Goal: Navigation & Orientation: Find specific page/section

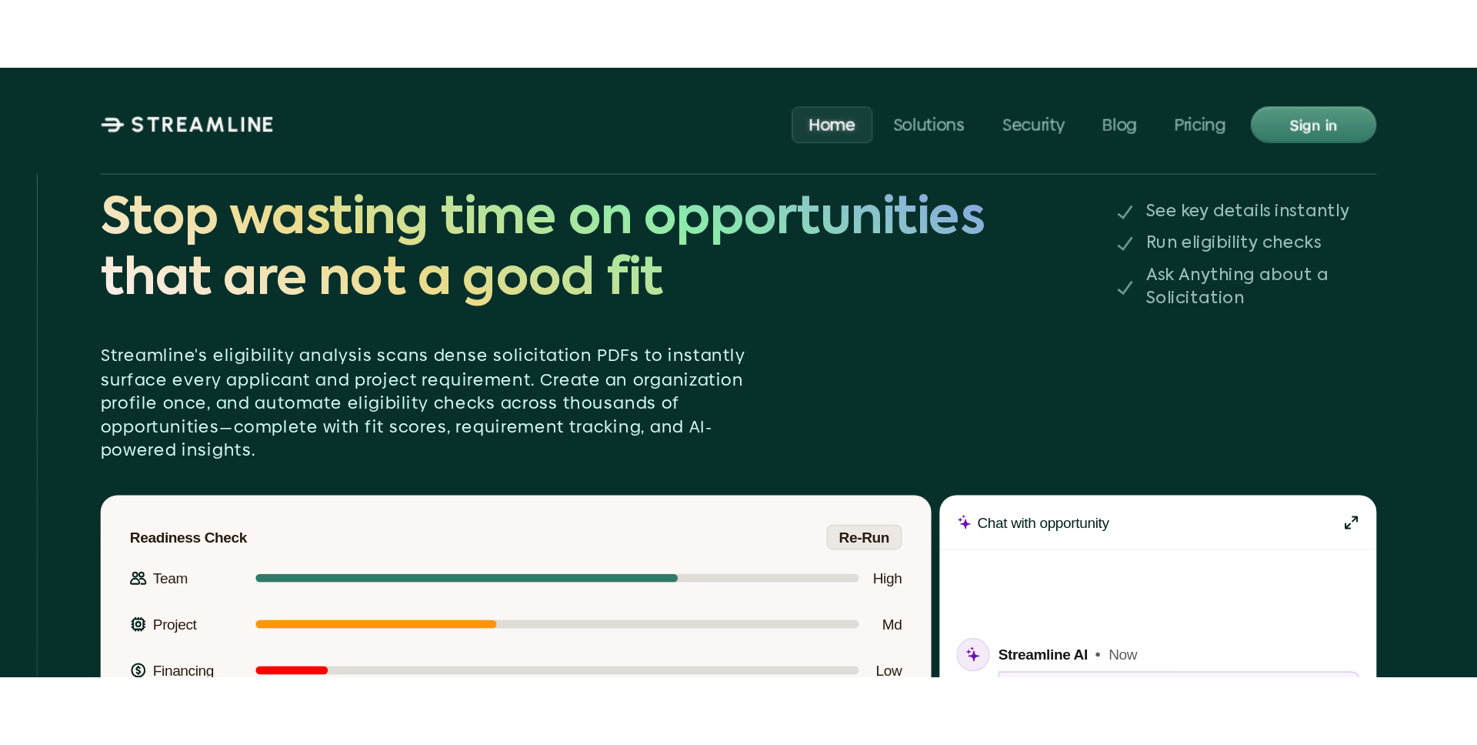
scroll to position [2206, 0]
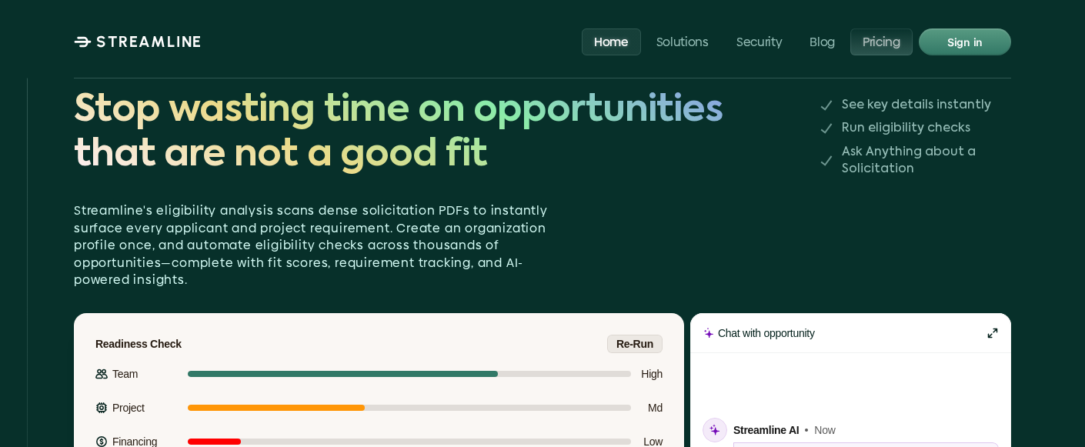
click at [882, 48] on p "Pricing" at bounding box center [881, 41] width 38 height 15
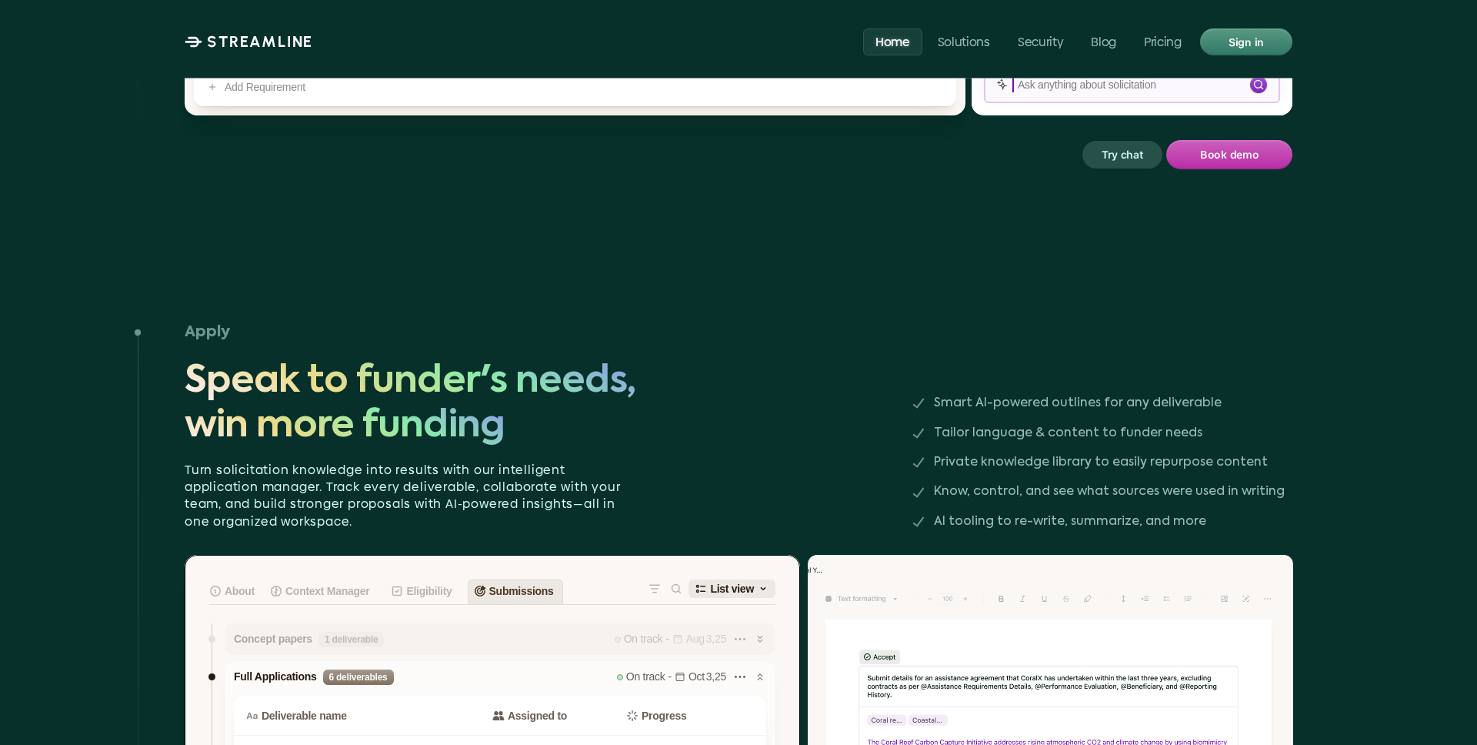
scroll to position [2566, 0]
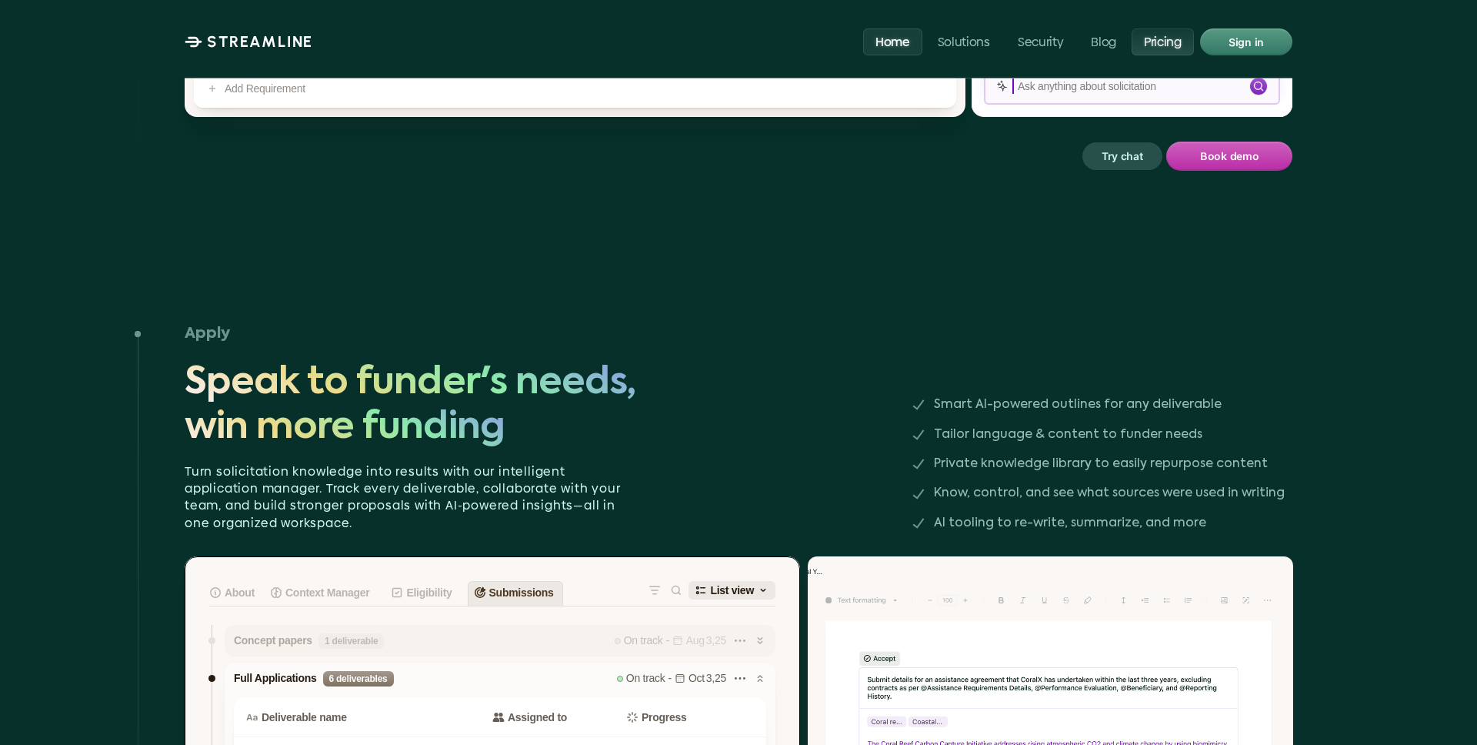
click at [1084, 45] on p "Pricing" at bounding box center [1163, 41] width 38 height 15
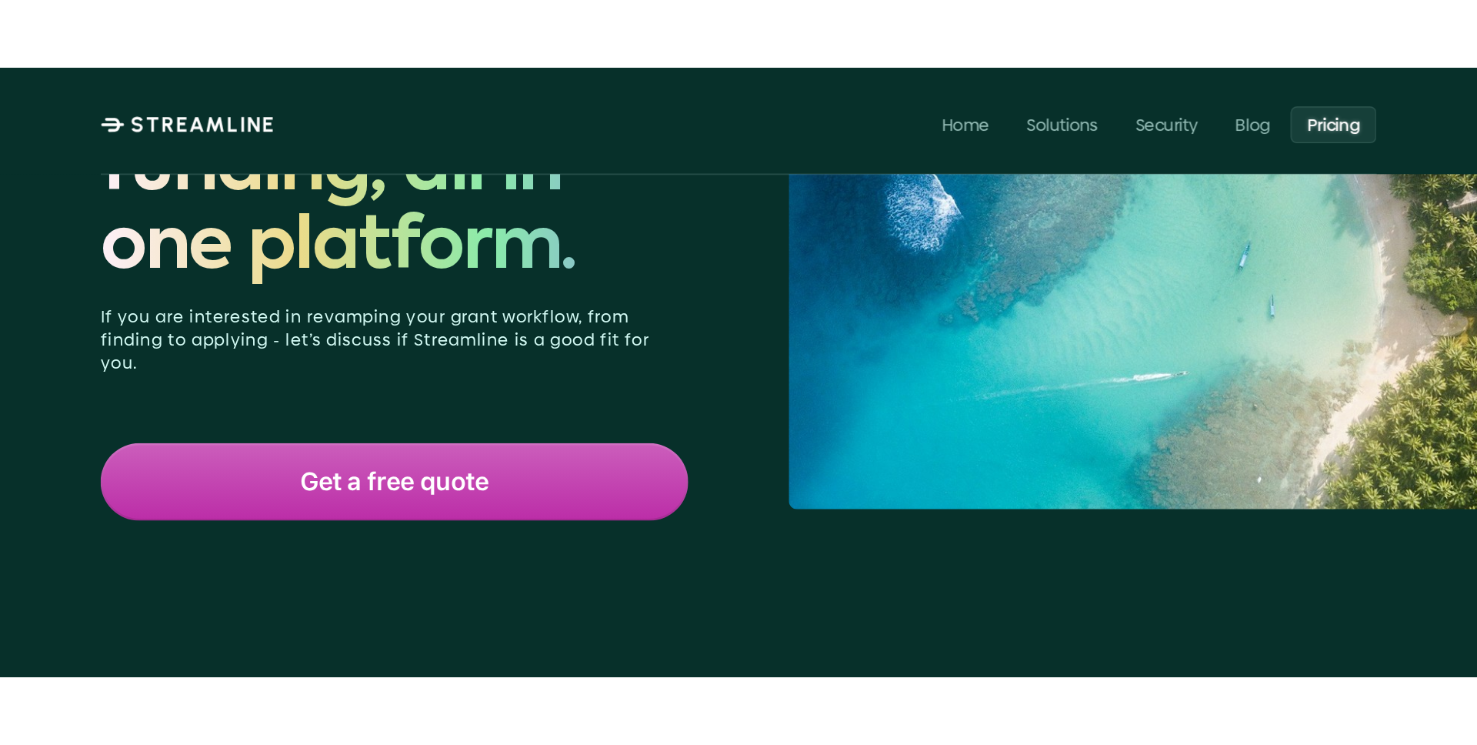
scroll to position [222, 0]
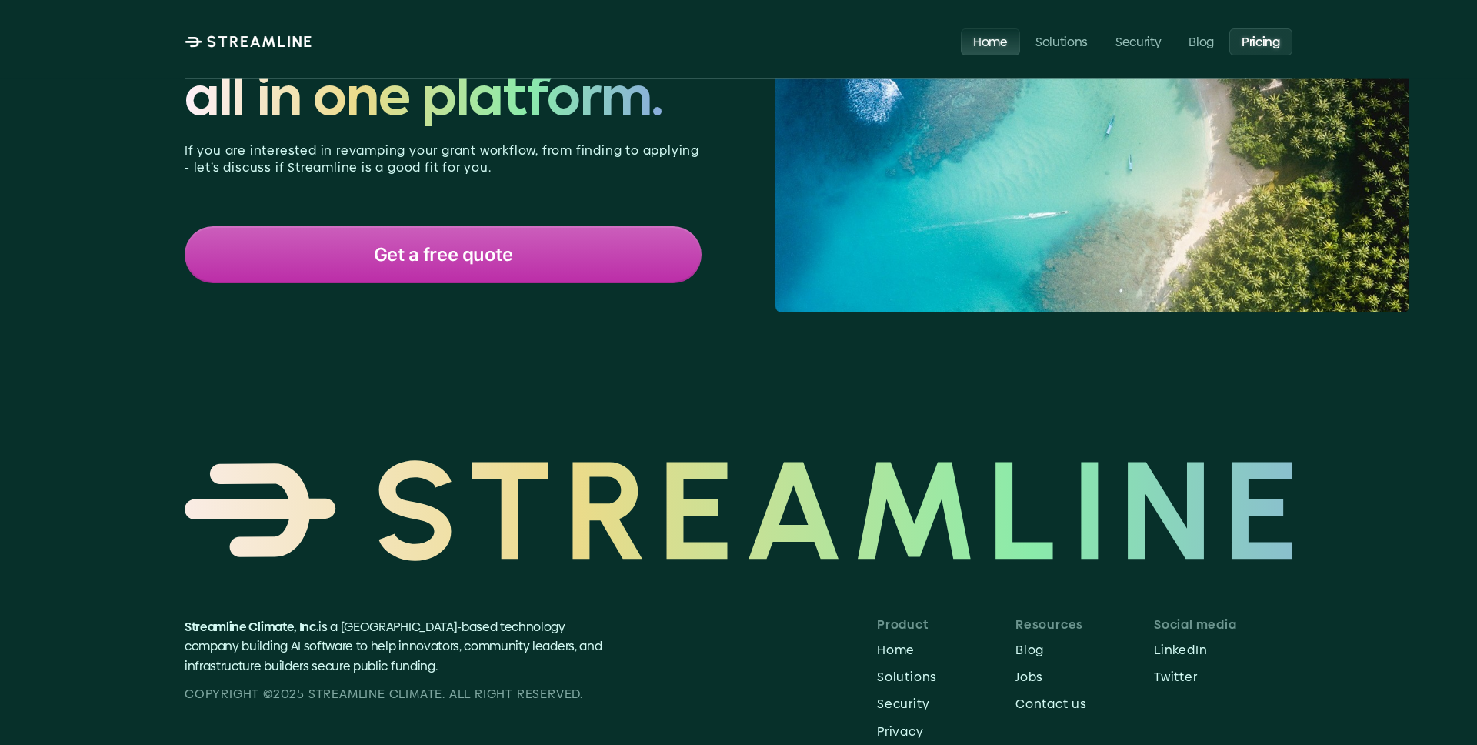
click at [994, 39] on p "Home" at bounding box center [990, 41] width 35 height 15
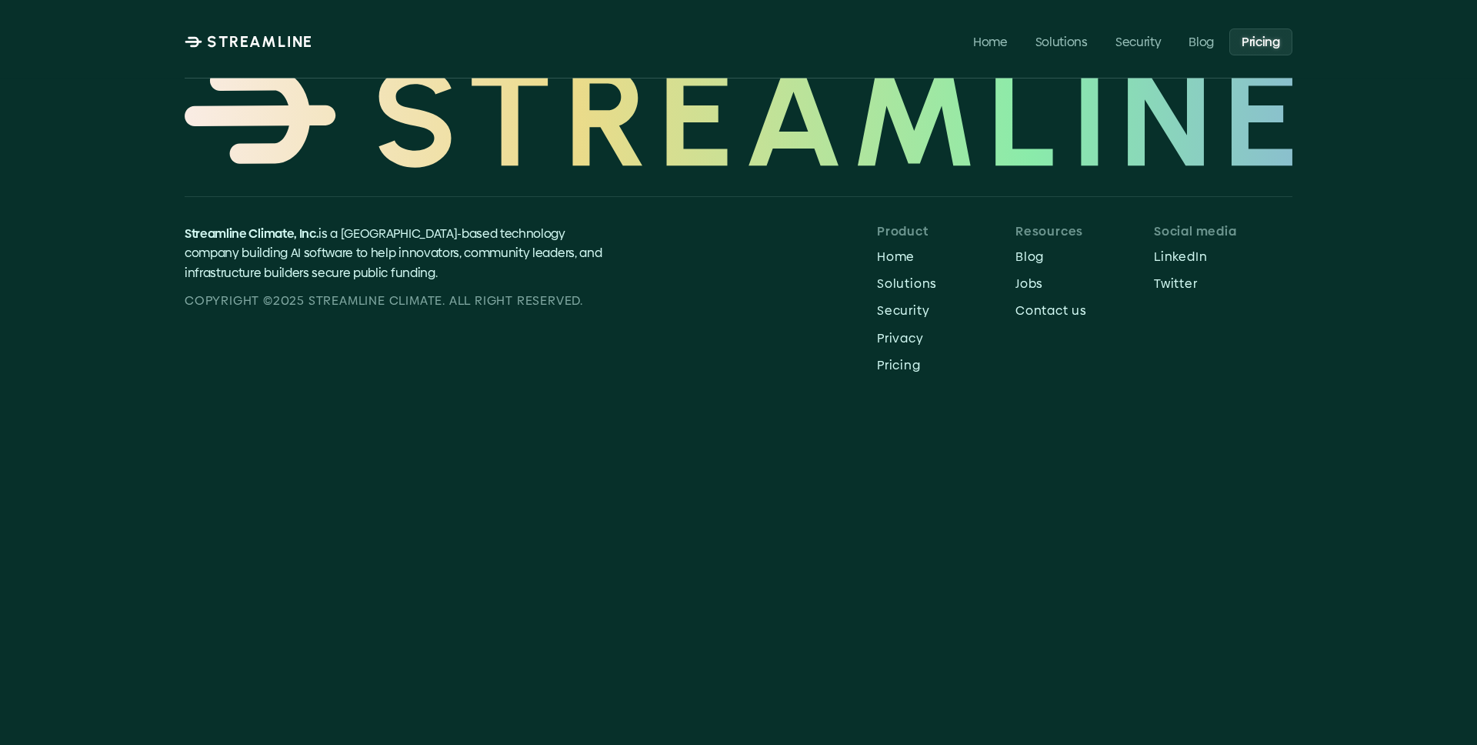
scroll to position [690, 0]
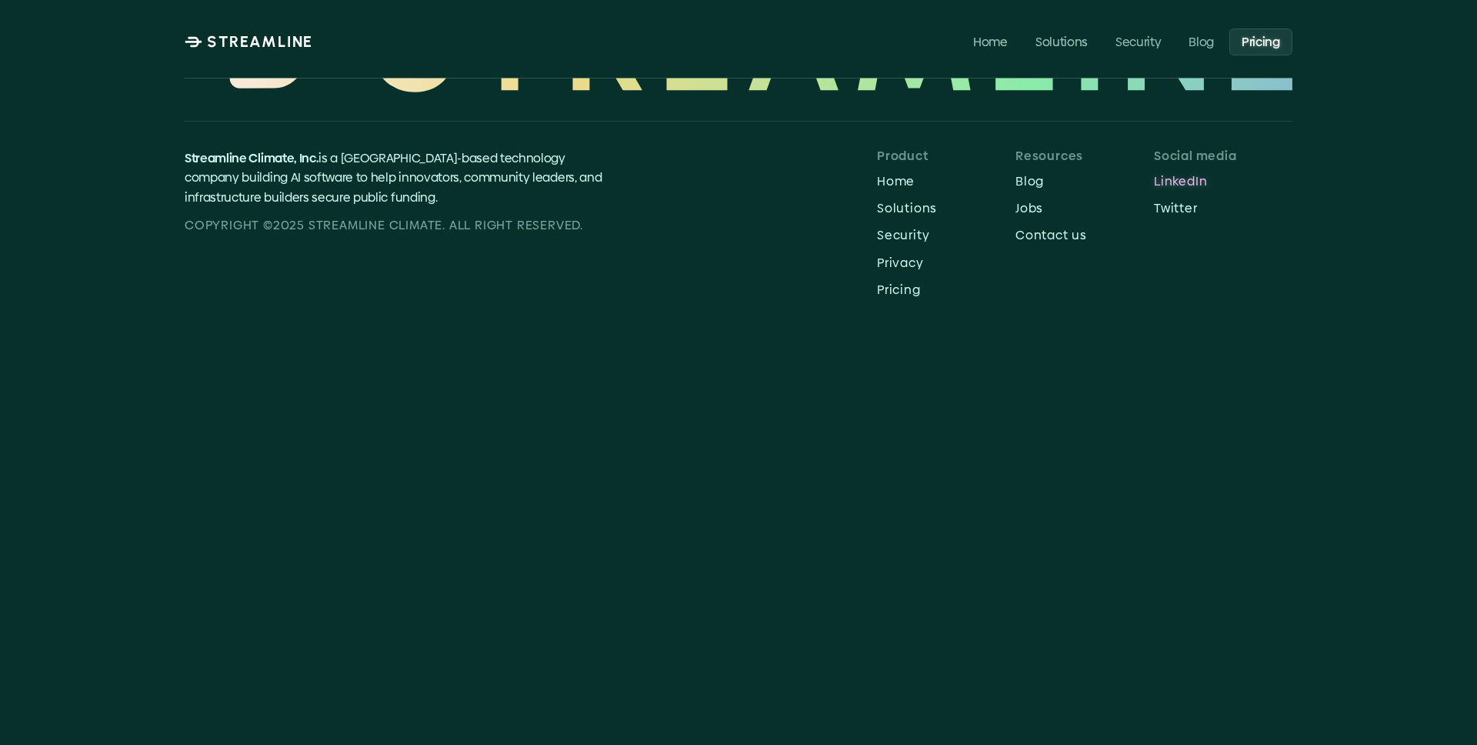
click at [1177, 181] on p "LinkedIn" at bounding box center [1223, 181] width 138 height 15
